Goal: Information Seeking & Learning: Learn about a topic

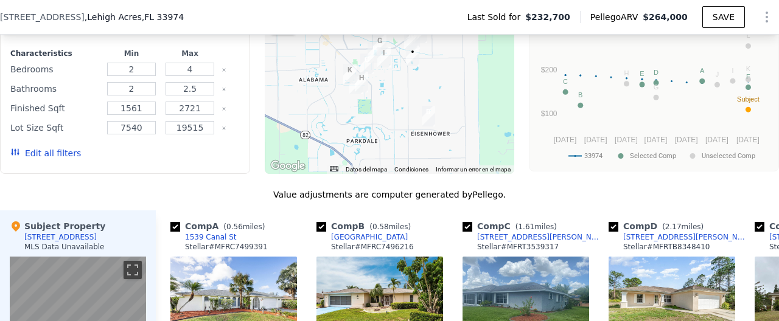
scroll to position [1101, 0]
click at [50, 159] on button "Edit all filters" at bounding box center [45, 154] width 71 height 12
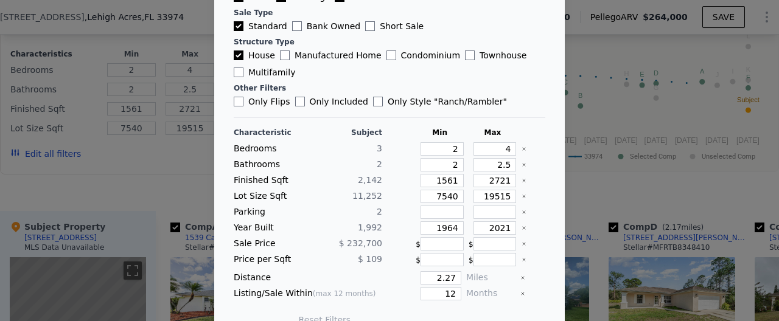
scroll to position [120, 0]
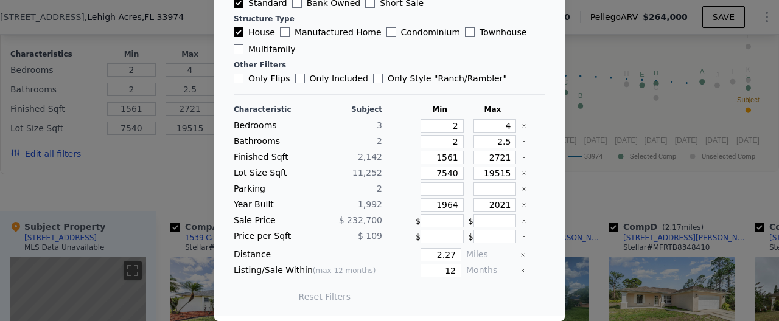
click at [456, 270] on input "12" at bounding box center [440, 270] width 41 height 13
type input "1"
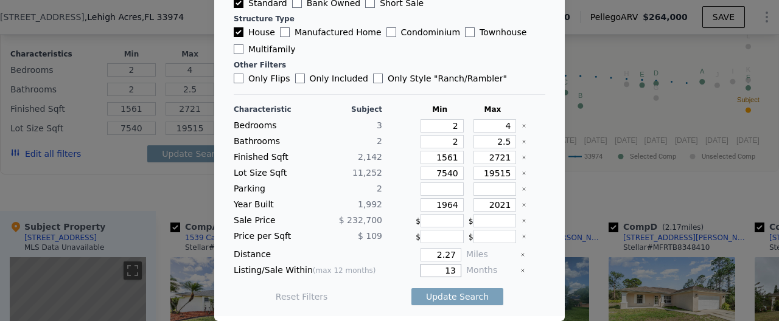
type input "12"
click at [411, 288] on button "Update Search" at bounding box center [457, 296] width 92 height 17
drag, startPoint x: 454, startPoint y: 272, endPoint x: 442, endPoint y: 273, distance: 12.2
click at [433, 272] on input "12" at bounding box center [440, 271] width 41 height 13
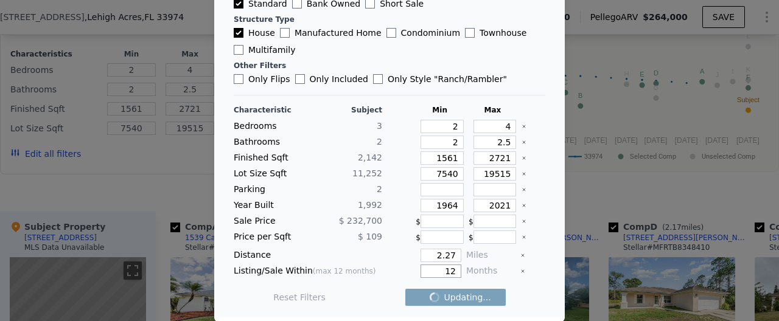
drag, startPoint x: 460, startPoint y: 273, endPoint x: 444, endPoint y: 273, distance: 15.8
click at [444, 273] on input "12" at bounding box center [440, 271] width 41 height 13
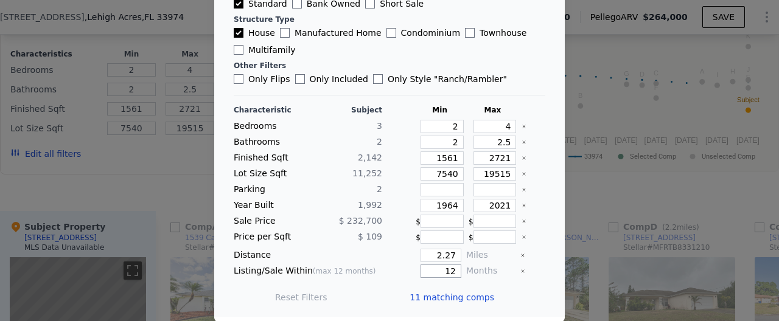
checkbox input "false"
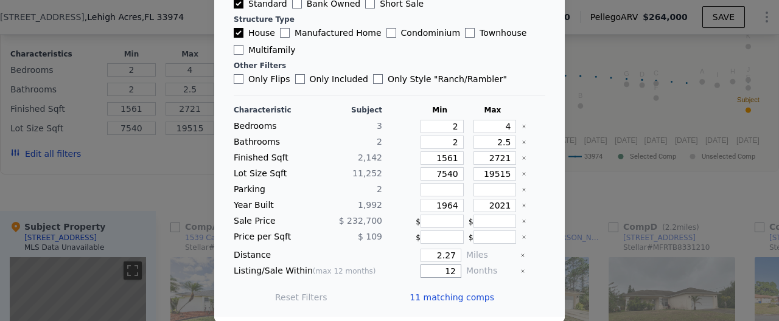
type input "1"
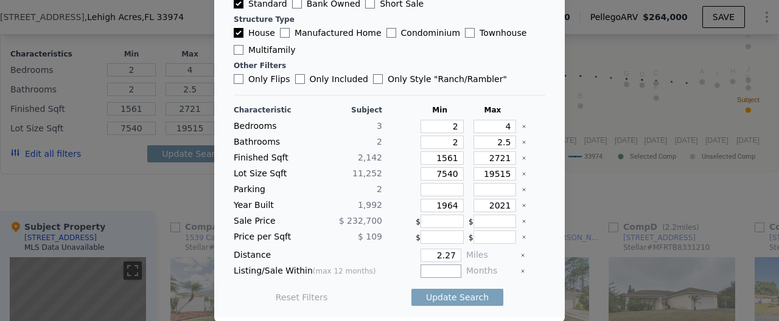
type input "1"
type input "3"
click at [463, 303] on button "Update Search" at bounding box center [457, 297] width 92 height 17
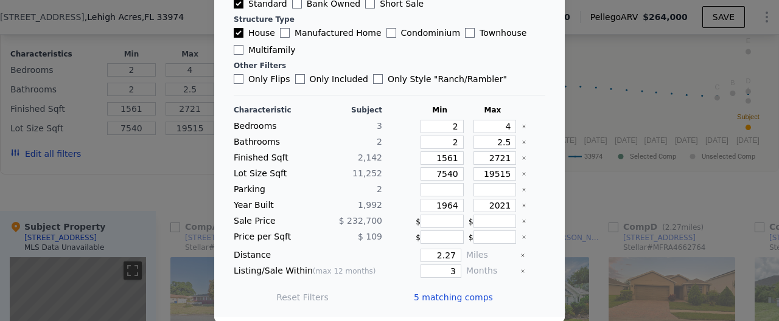
click at [566, 248] on div at bounding box center [389, 160] width 779 height 321
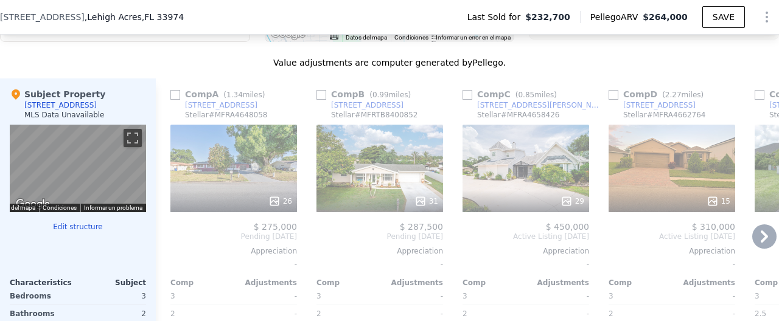
scroll to position [1236, 0]
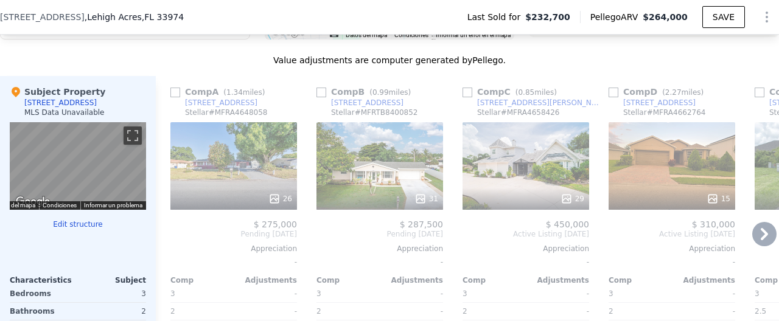
click at [759, 232] on icon at bounding box center [764, 234] width 24 height 24
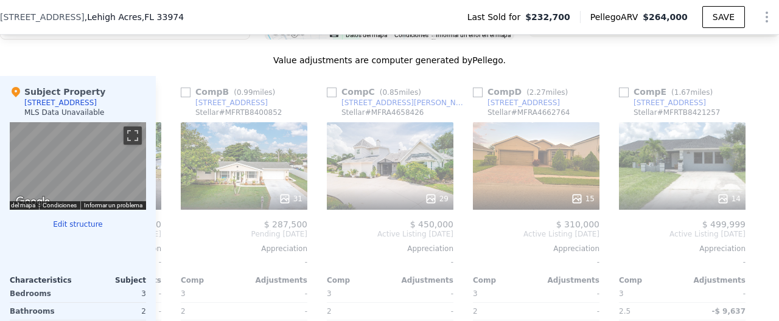
scroll to position [0, 136]
click at [170, 239] on icon at bounding box center [170, 234] width 24 height 24
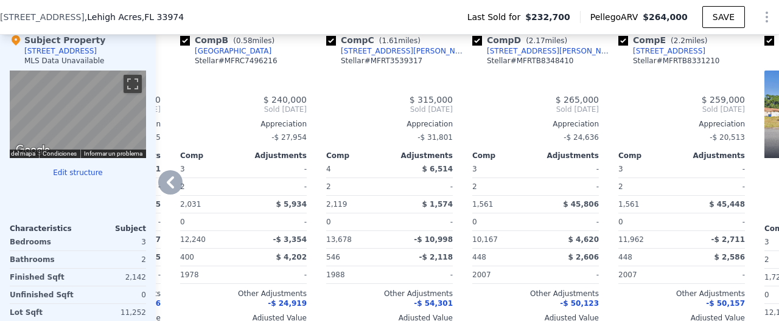
checkbox input "true"
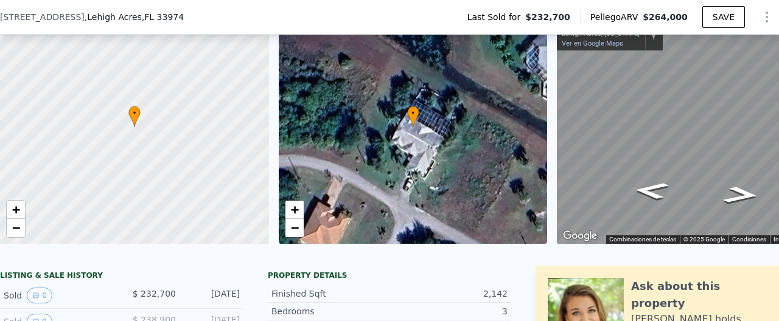
scroll to position [0, 0]
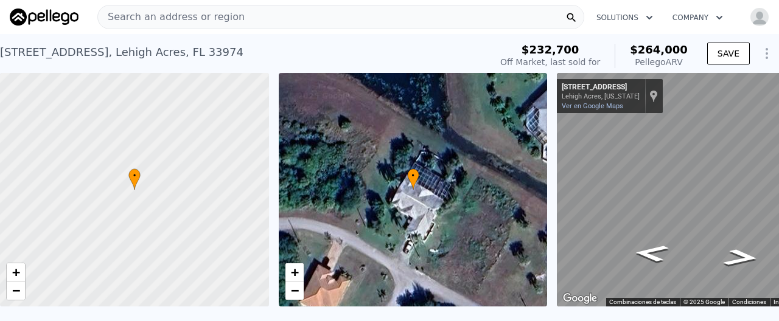
click at [254, 16] on div "Search an address or region" at bounding box center [340, 17] width 487 height 24
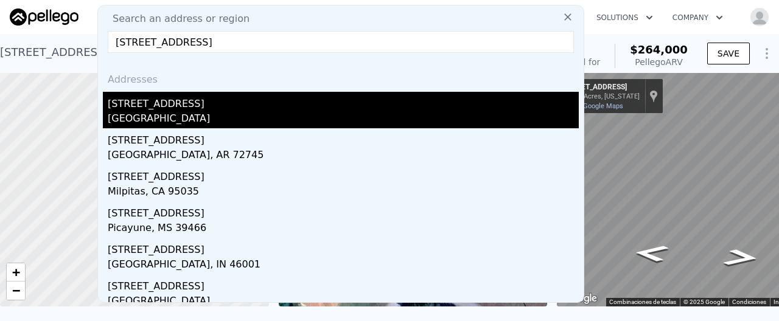
type input "[STREET_ADDRESS]"
click at [176, 119] on div "[GEOGRAPHIC_DATA]" at bounding box center [343, 119] width 471 height 17
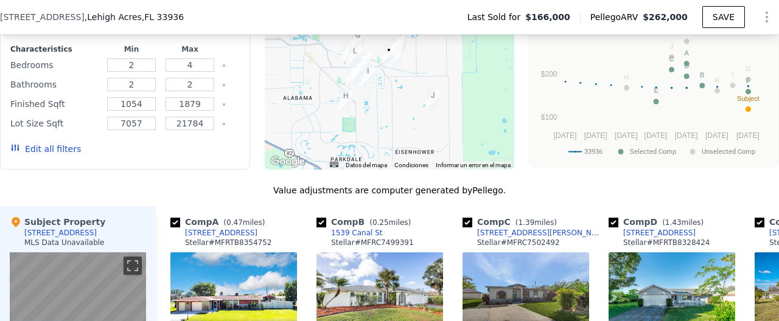
scroll to position [1087, 0]
click at [60, 154] on button "Edit all filters" at bounding box center [45, 150] width 71 height 12
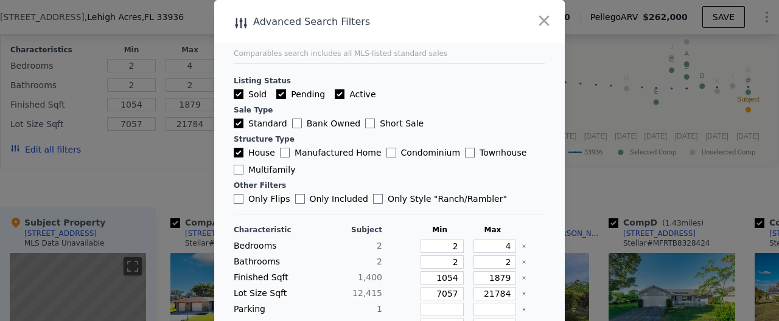
scroll to position [120, 0]
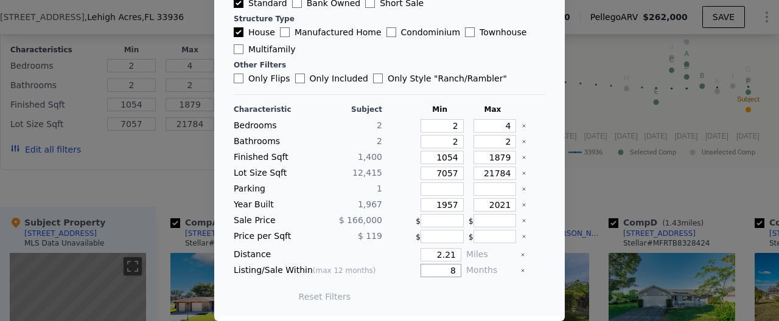
click at [456, 270] on input "8" at bounding box center [440, 270] width 41 height 13
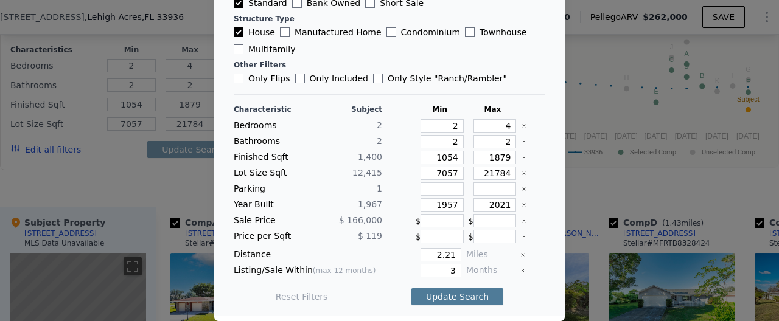
type input "3"
click at [447, 299] on button "Update Search" at bounding box center [457, 296] width 92 height 17
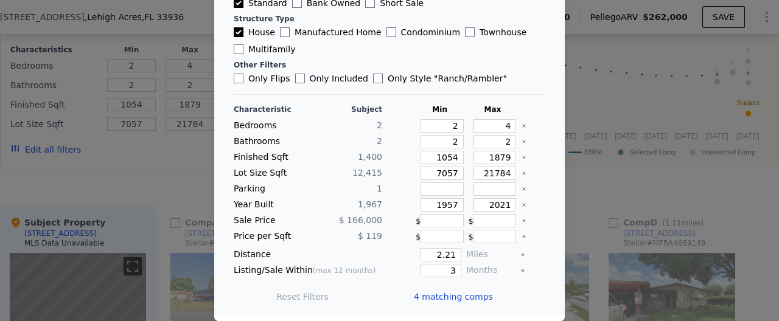
click at [447, 300] on span "4 matching comps" at bounding box center [453, 297] width 79 height 12
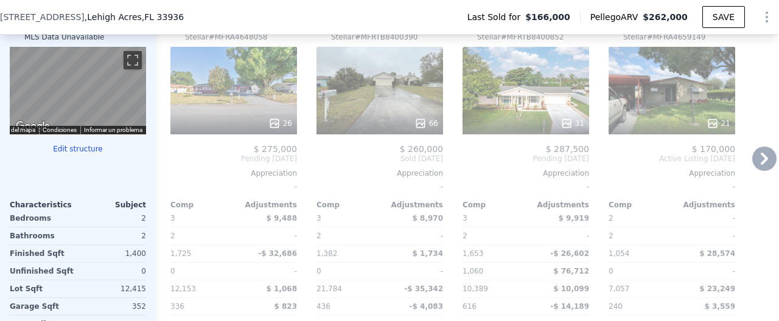
scroll to position [1295, 0]
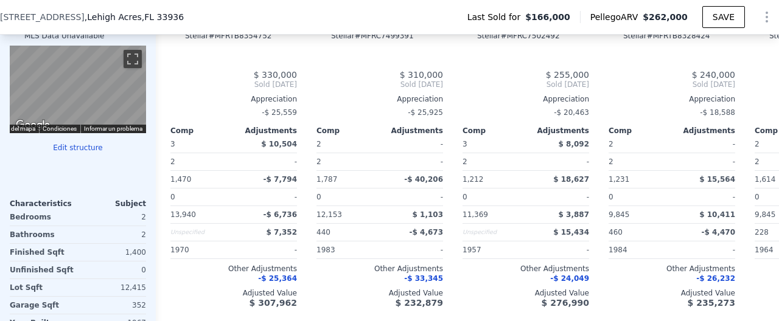
checkbox input "true"
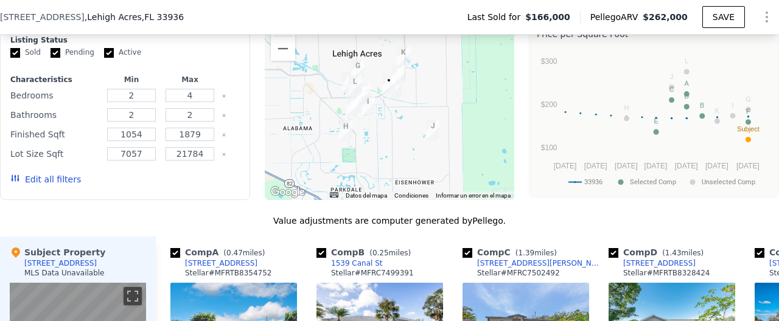
scroll to position [1057, 0]
click at [53, 180] on button "Edit all filters" at bounding box center [45, 180] width 71 height 12
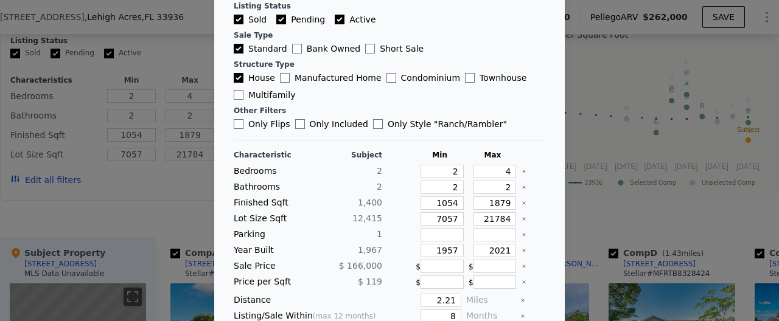
scroll to position [120, 0]
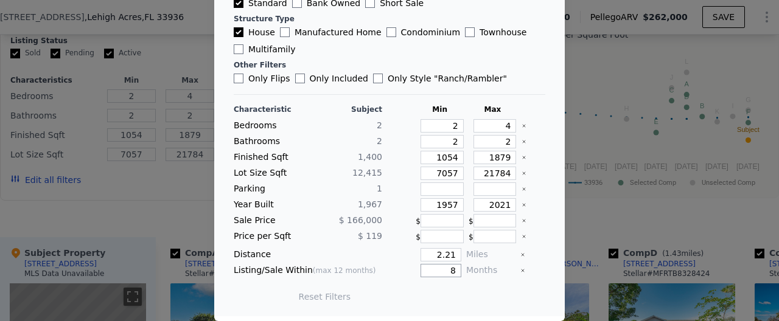
click at [456, 270] on input "8" at bounding box center [440, 270] width 41 height 13
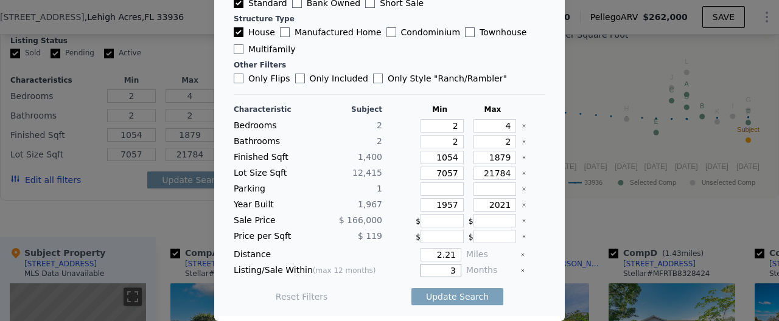
type input "3"
click at [411, 288] on button "Update Search" at bounding box center [457, 296] width 92 height 17
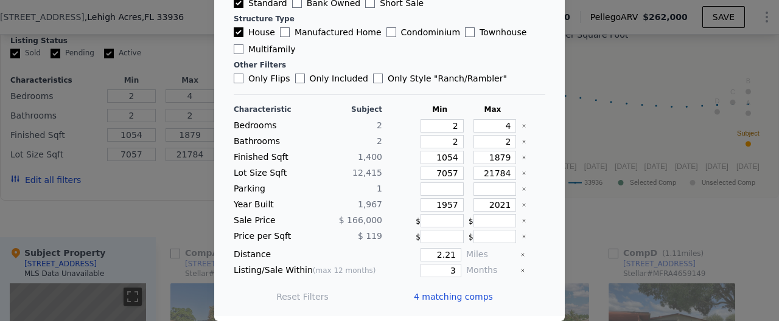
click at [453, 301] on span "4 matching comps" at bounding box center [453, 297] width 79 height 12
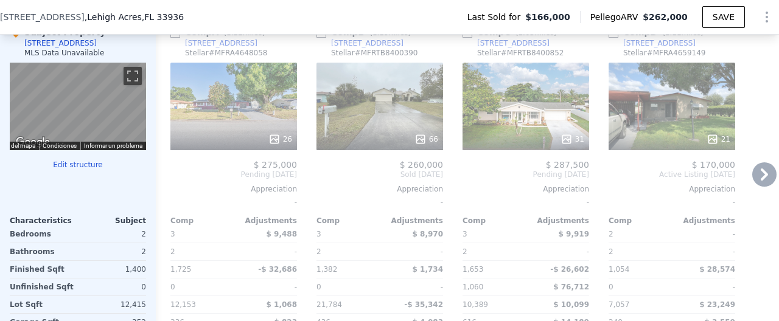
scroll to position [1280, 0]
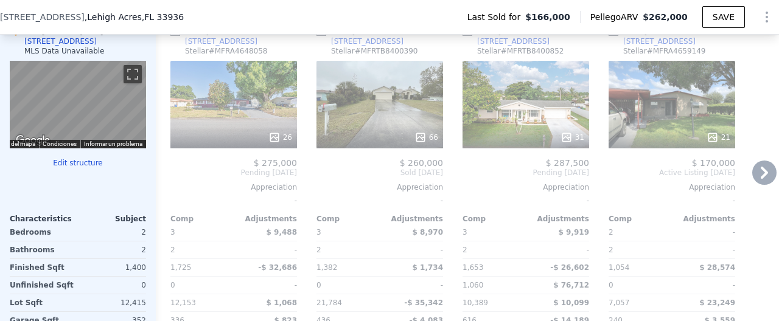
click at [758, 169] on icon at bounding box center [764, 173] width 24 height 24
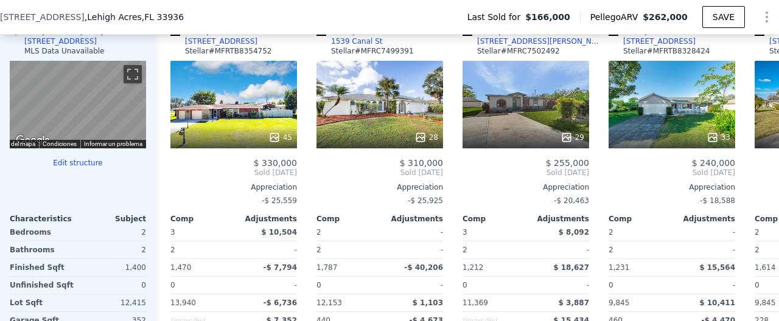
checkbox input "true"
